Goal: Transaction & Acquisition: Purchase product/service

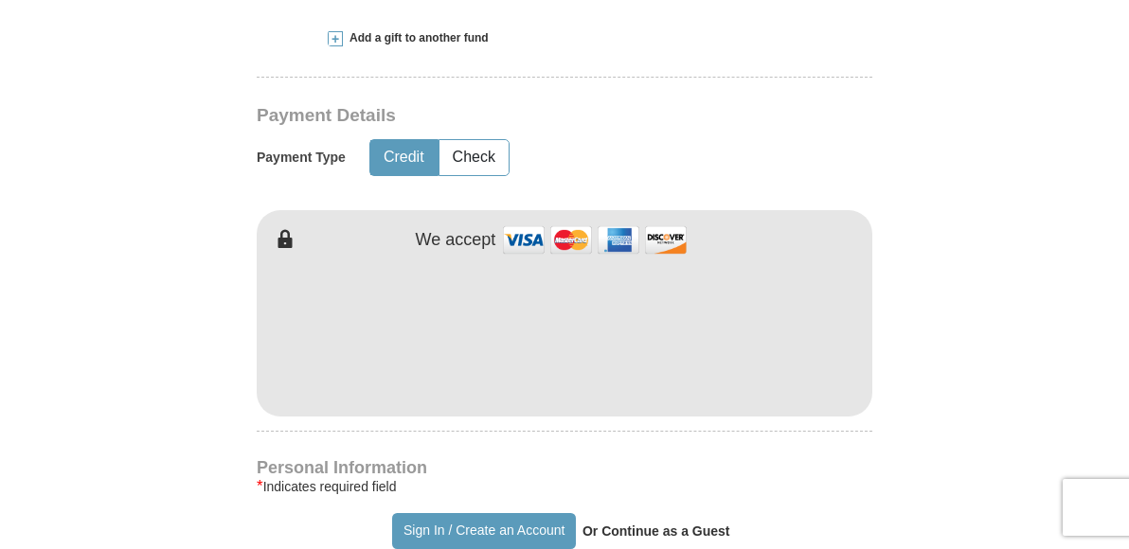
scroll to position [871, 0]
type input "565.00"
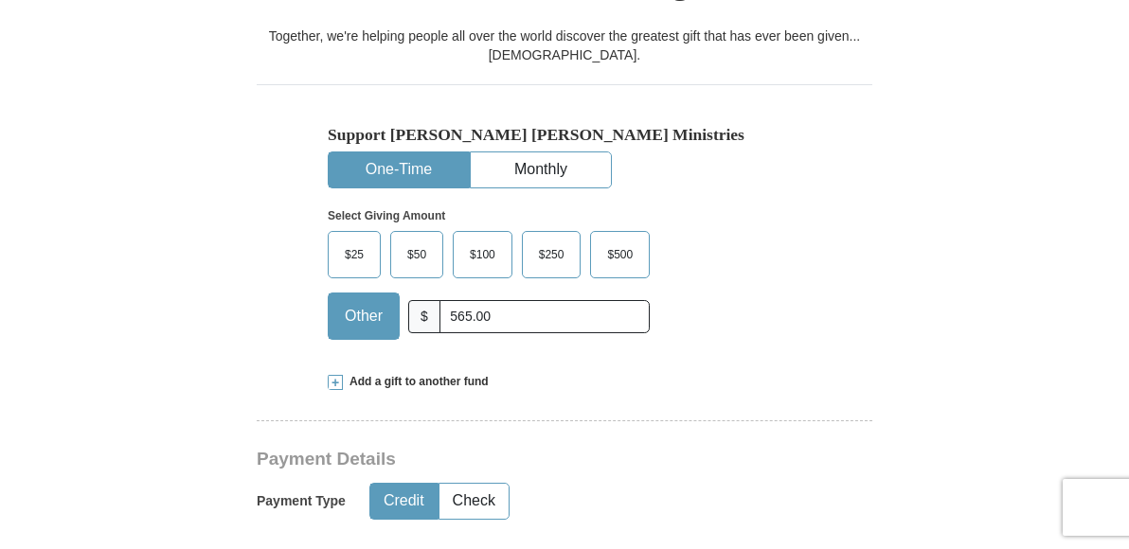
scroll to position [529, 0]
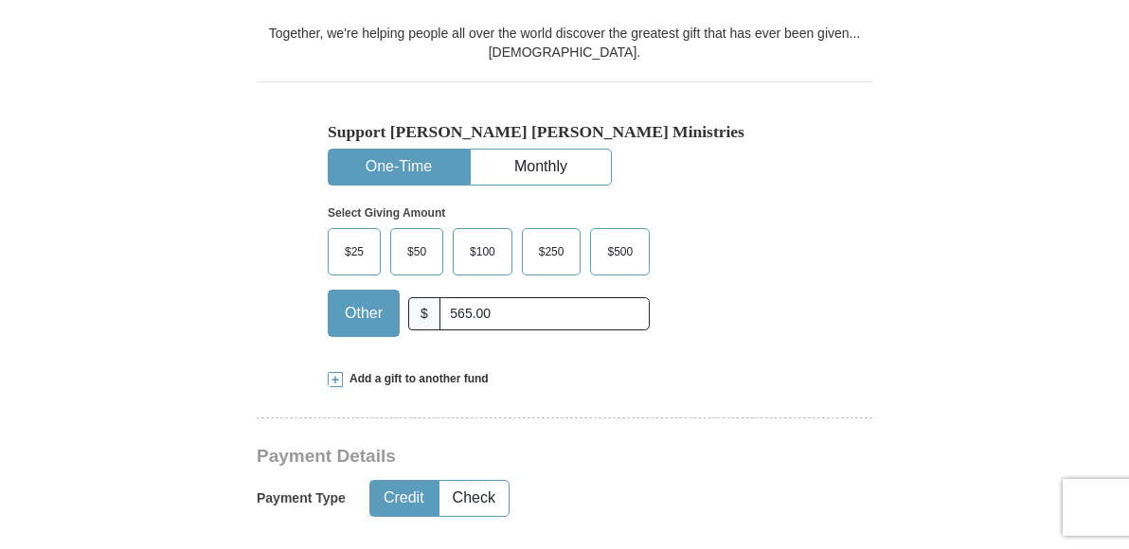
drag, startPoint x: 0, startPoint y: 0, endPoint x: 421, endPoint y: 175, distance: 456.4
click at [421, 175] on button "One-Time" at bounding box center [399, 167] width 140 height 35
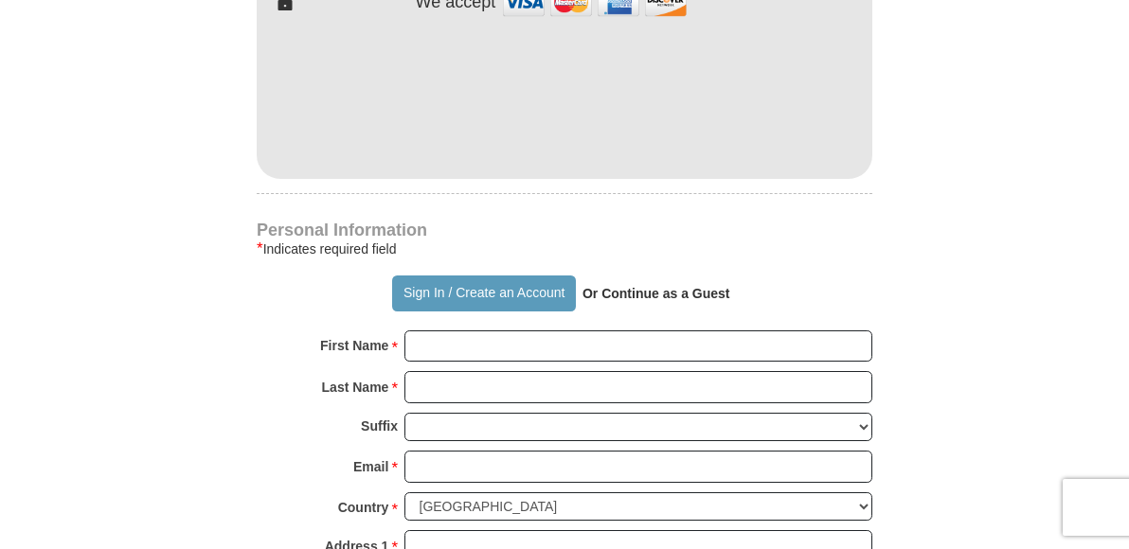
scroll to position [1111, 0]
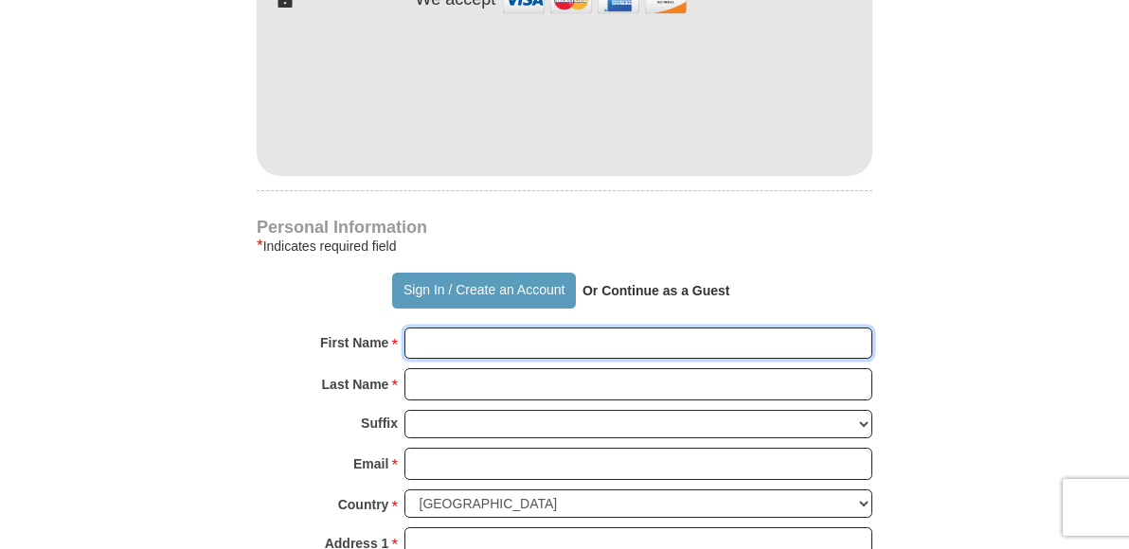
click at [429, 360] on input "First Name *" at bounding box center [638, 344] width 468 height 32
type input "[PERSON_NAME]"
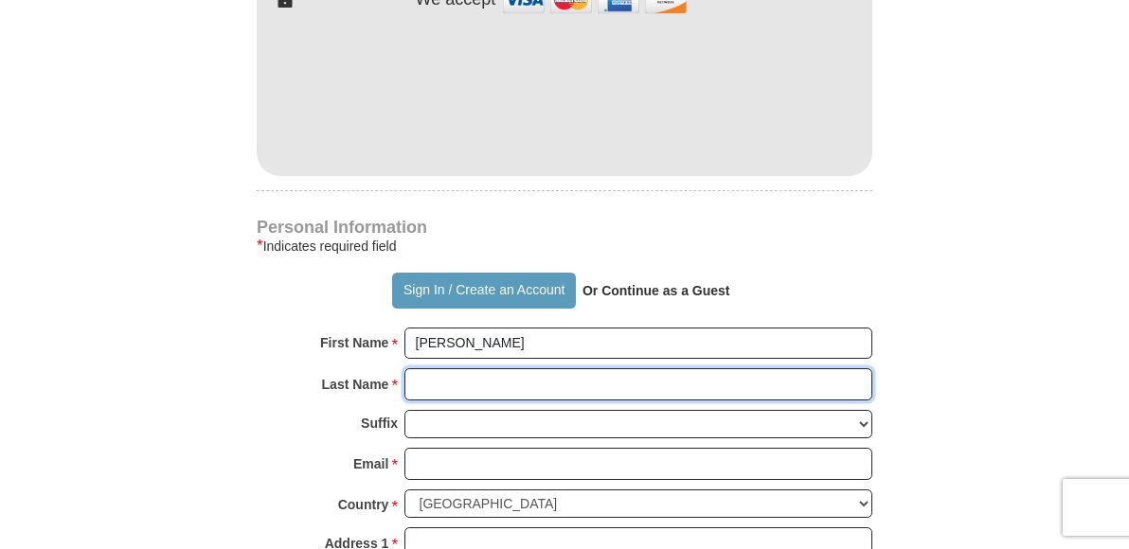
type input "[PERSON_NAME]"
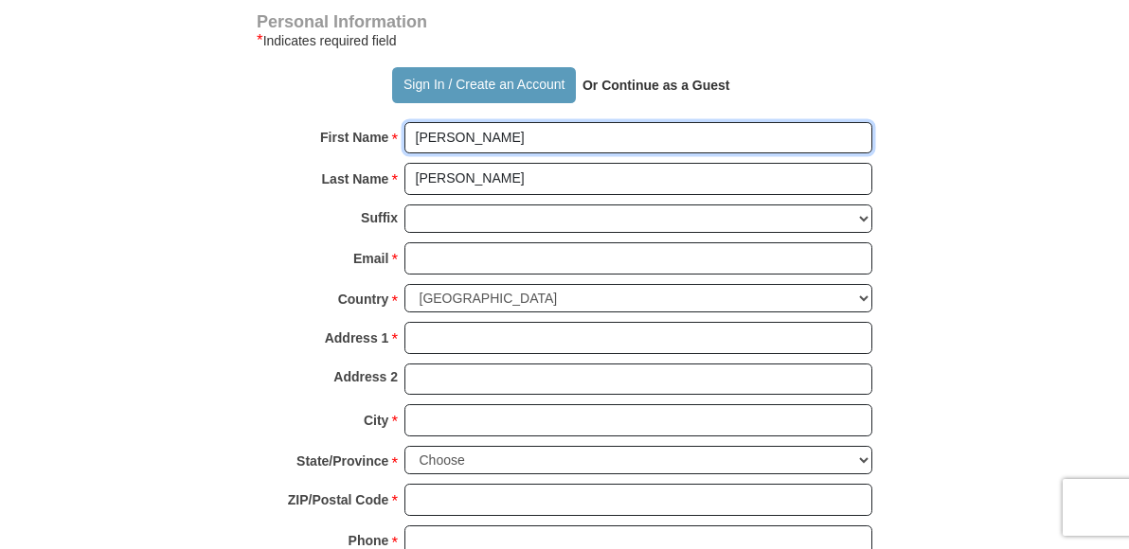
scroll to position [1356, 0]
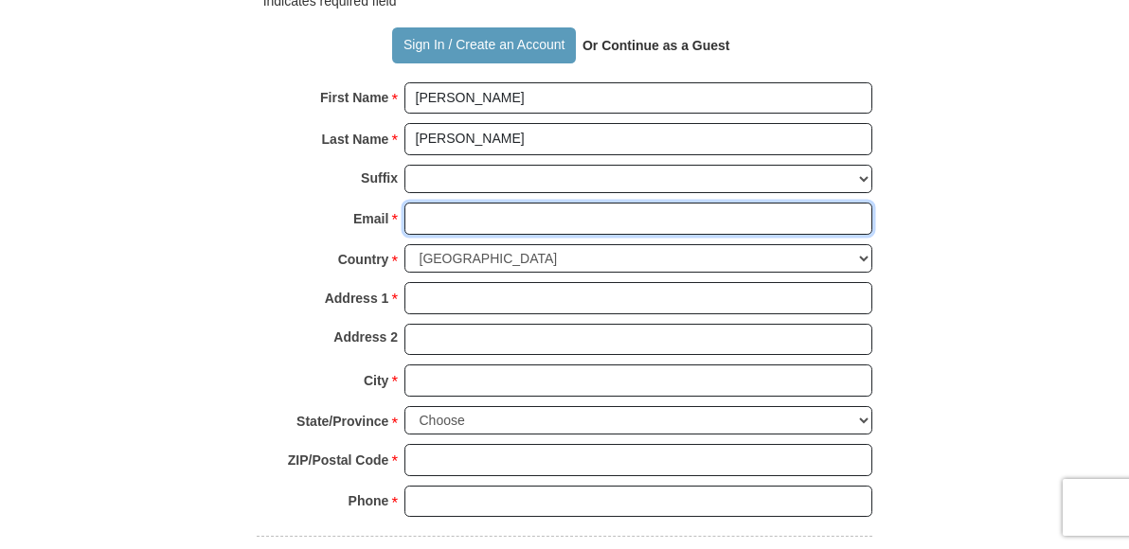
click at [426, 235] on input "Email *" at bounding box center [638, 219] width 468 height 32
type input "[EMAIL_ADDRESS][DOMAIN_NAME]"
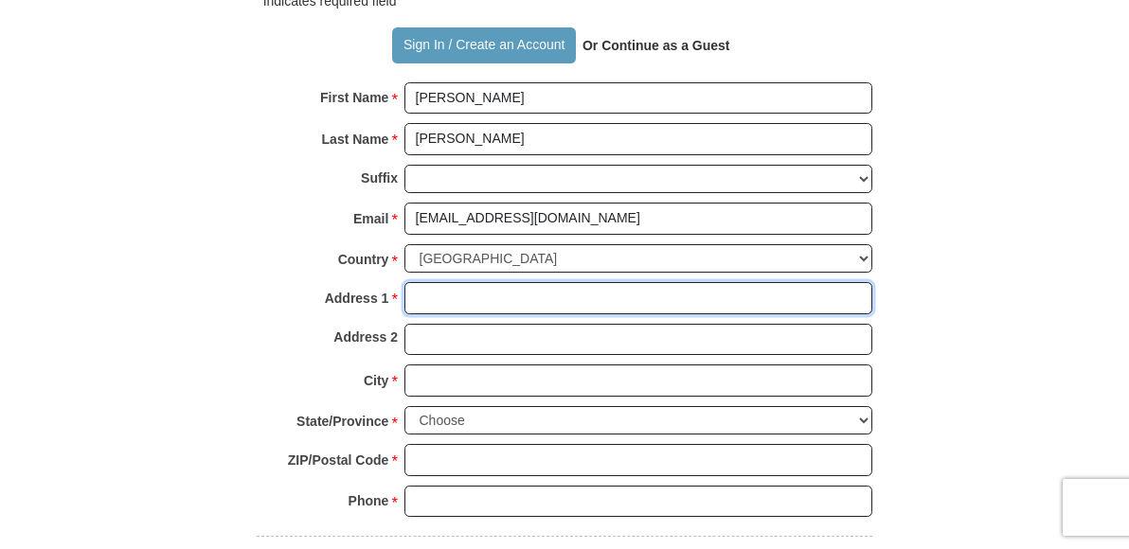
click at [477, 314] on input "Address 1 *" at bounding box center [638, 298] width 468 height 32
type input "[STREET_ADDRESS]"
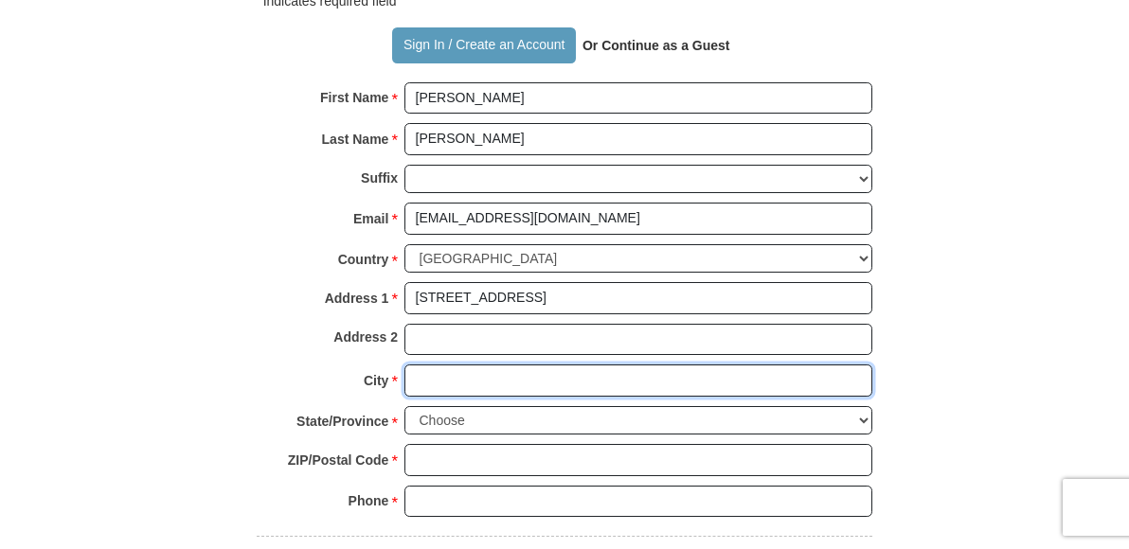
type input "[GEOGRAPHIC_DATA]"
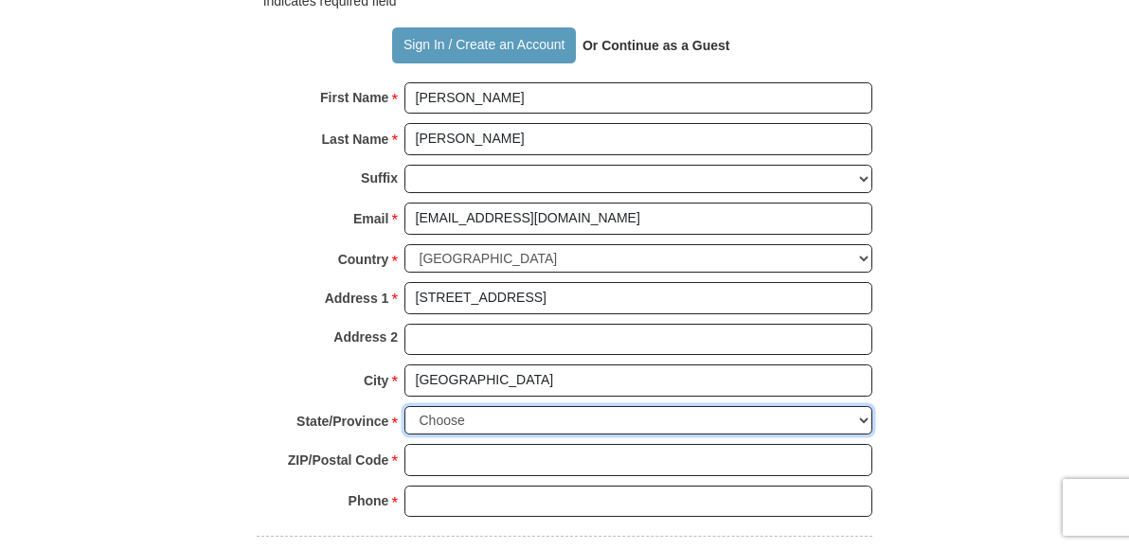
select select "NC"
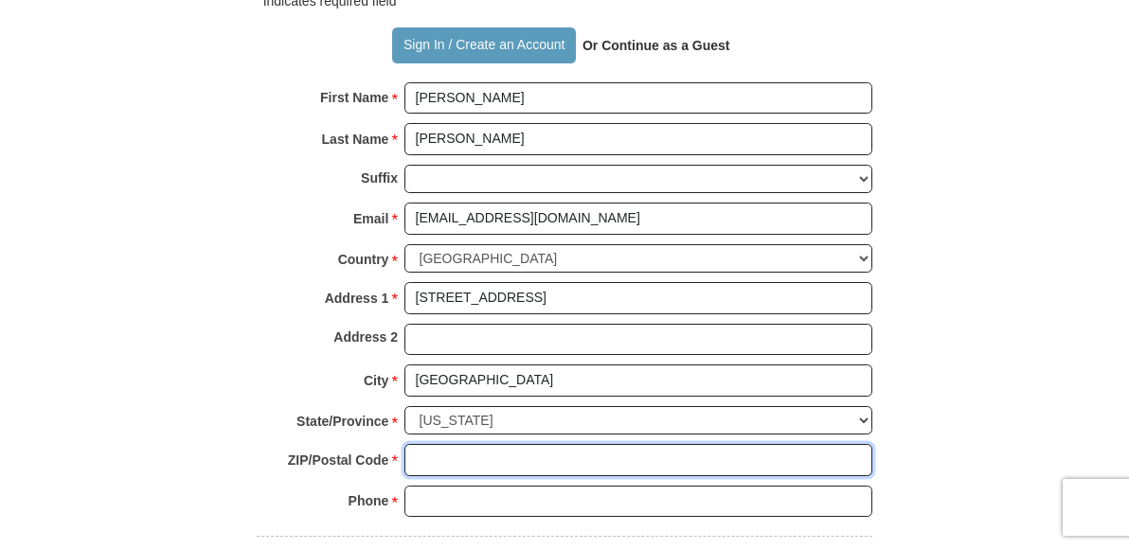
type input "28562"
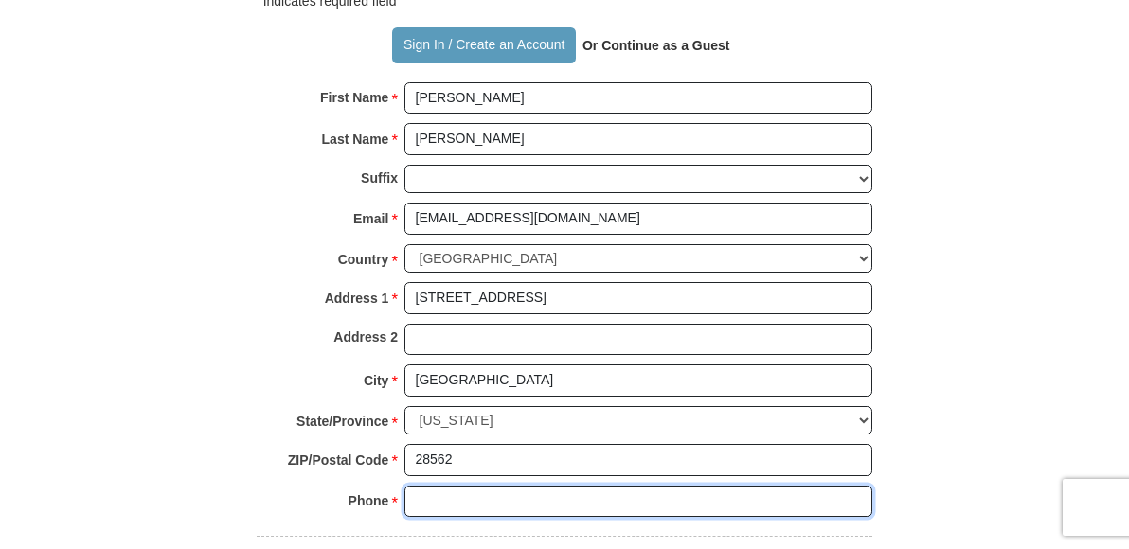
type input "2526170151"
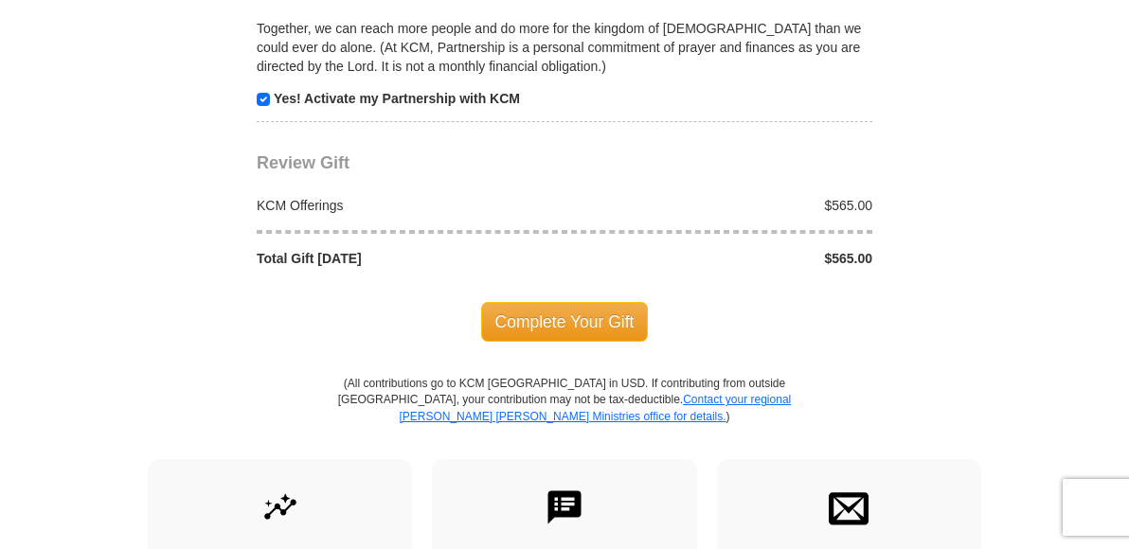
scroll to position [1955, 0]
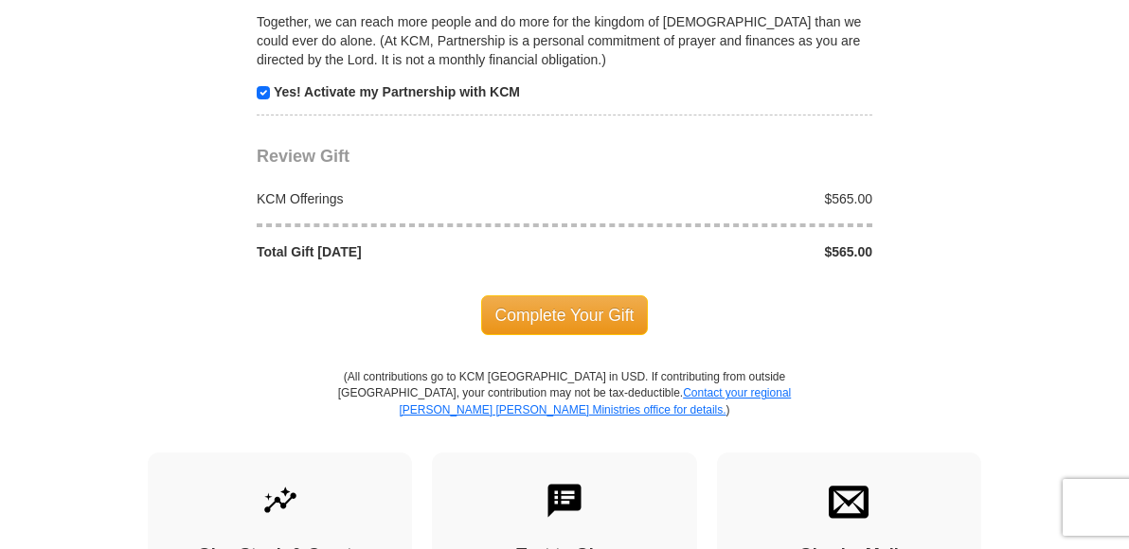
click at [583, 335] on span "Complete Your Gift" at bounding box center [565, 315] width 168 height 40
